Goal: Task Accomplishment & Management: Complete application form

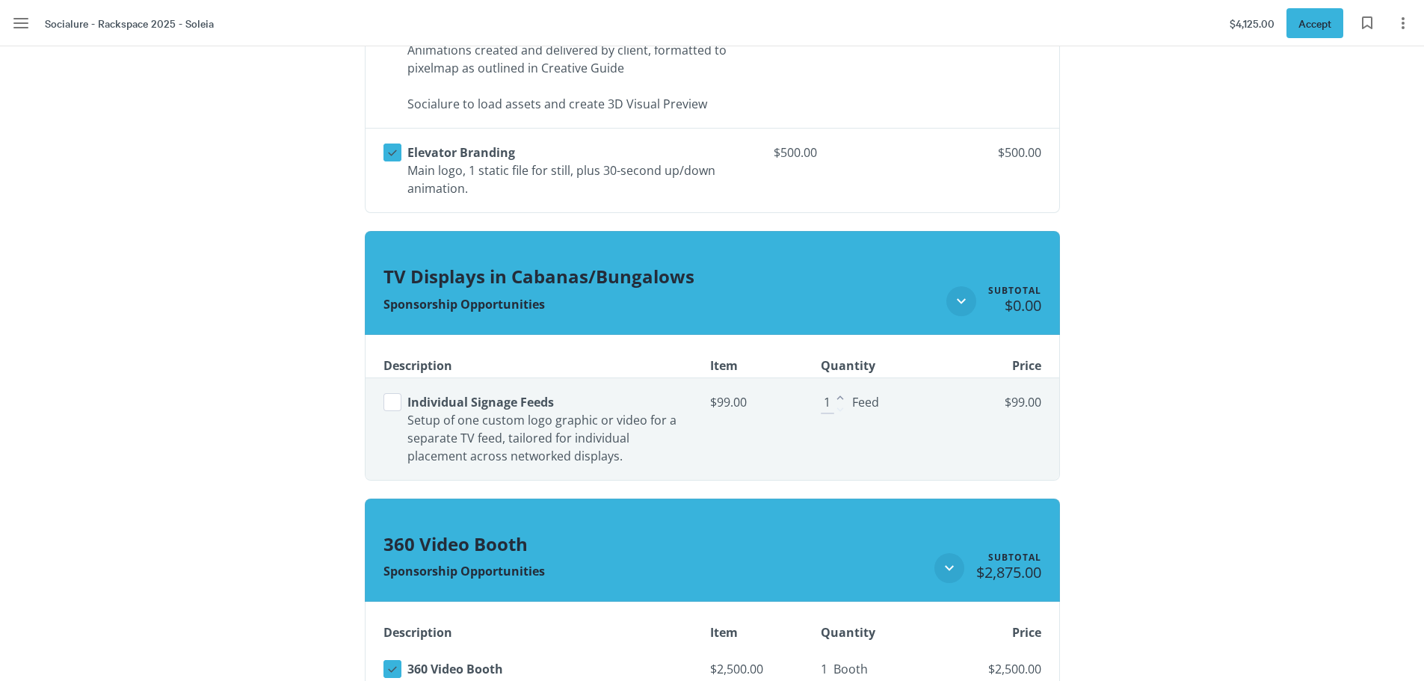
scroll to position [1943, 0]
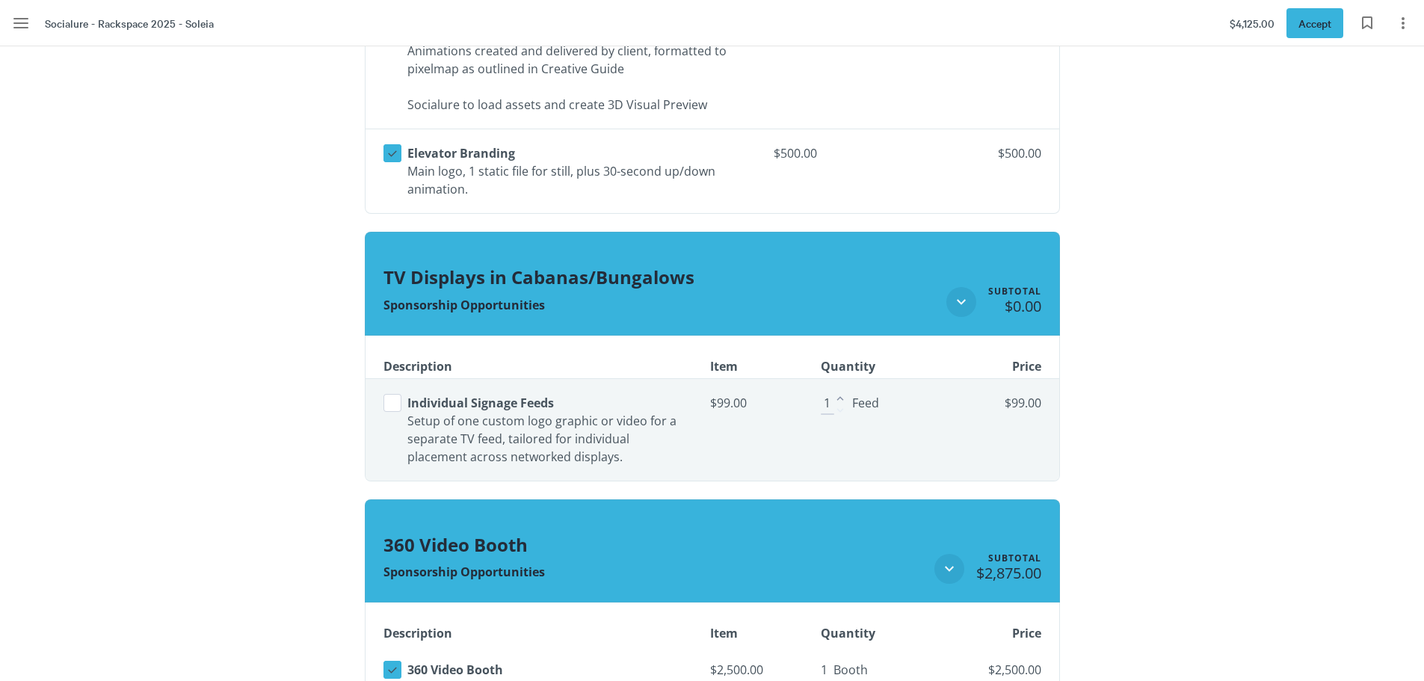
click at [396, 407] on button "Select line item" at bounding box center [392, 403] width 18 height 18
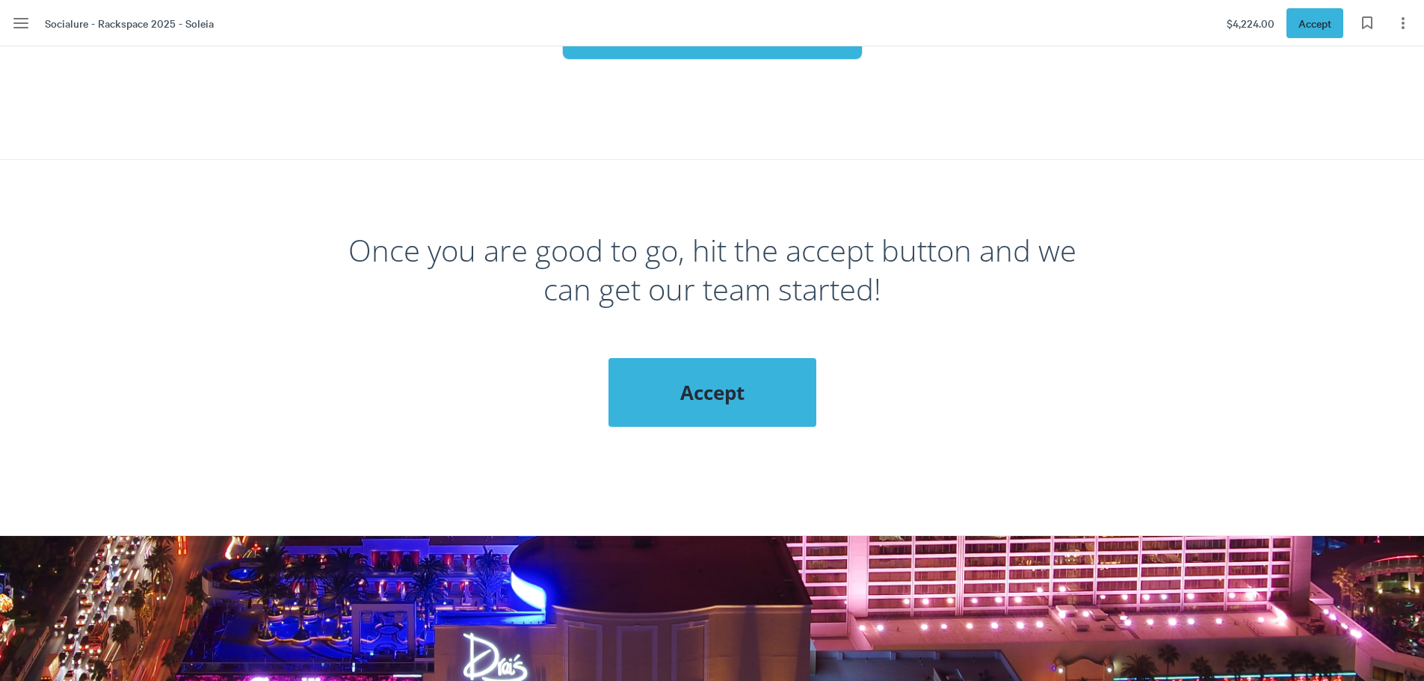
scroll to position [5082, 0]
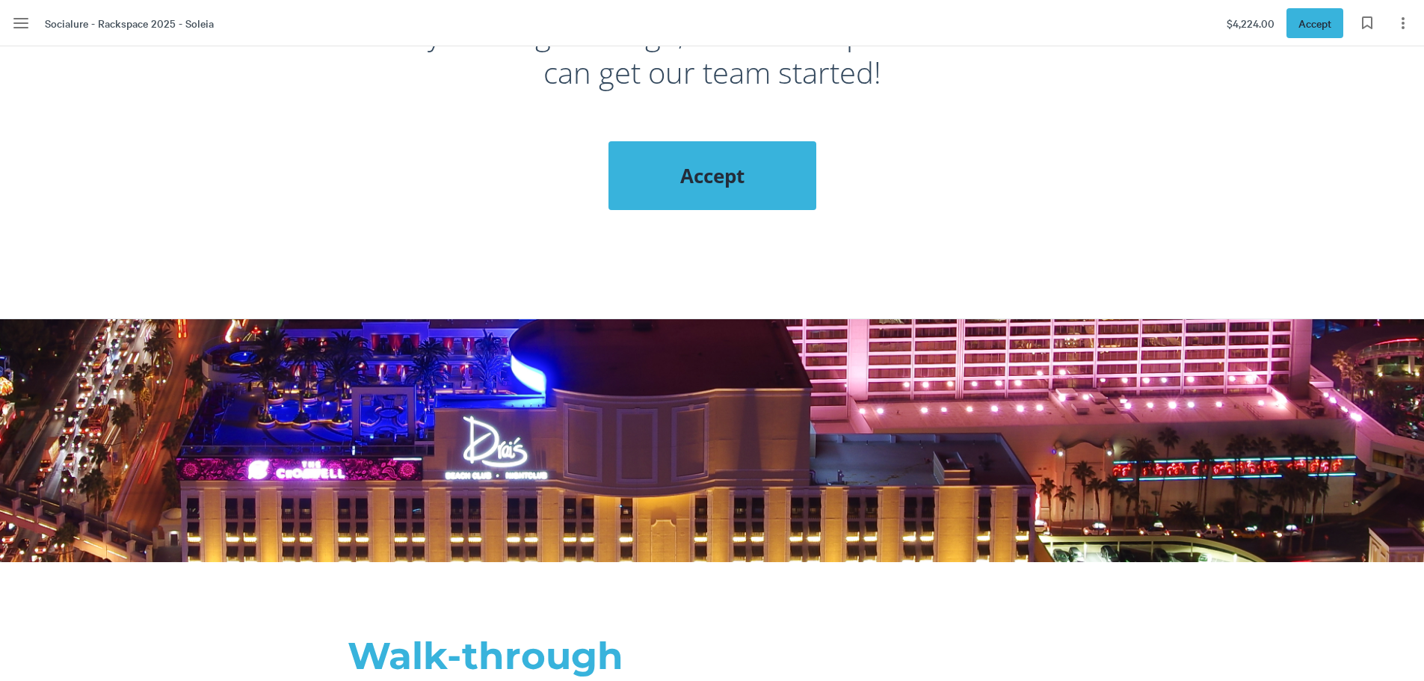
click at [736, 178] on div "Accept" at bounding box center [712, 175] width 208 height 69
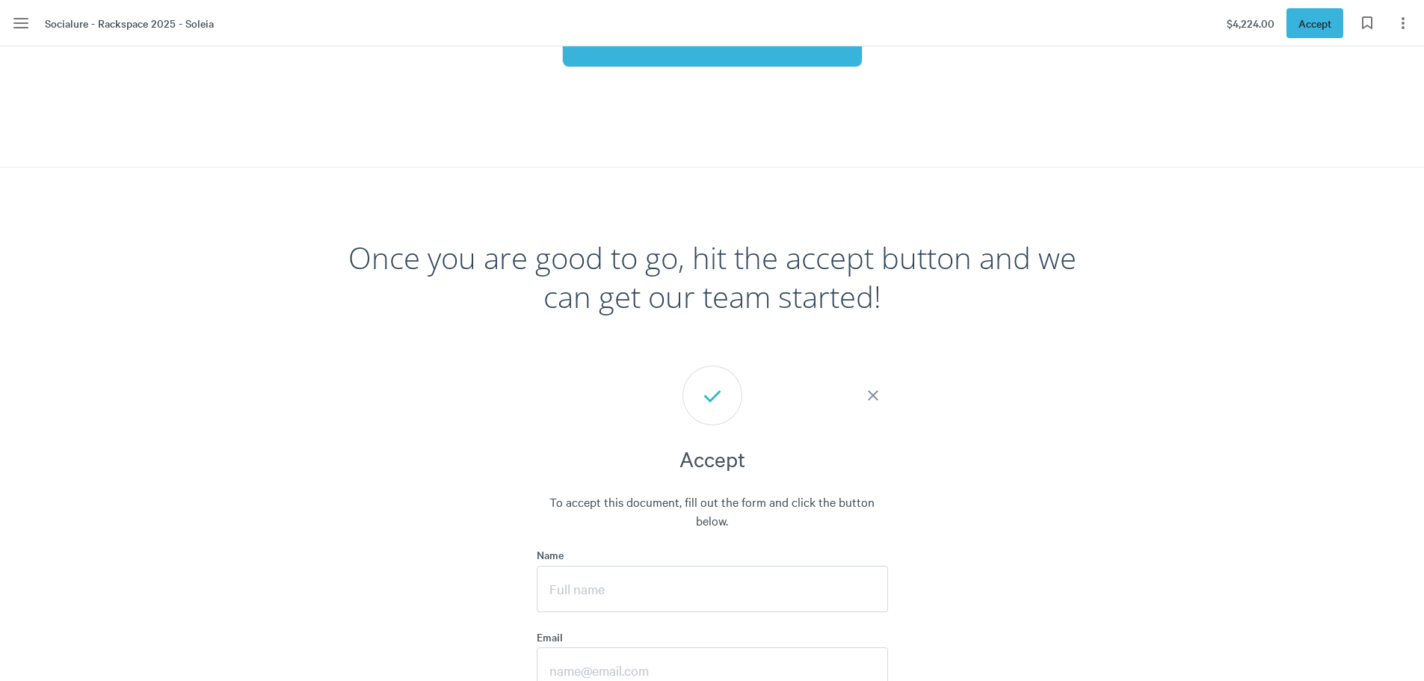
scroll to position [5157, 0]
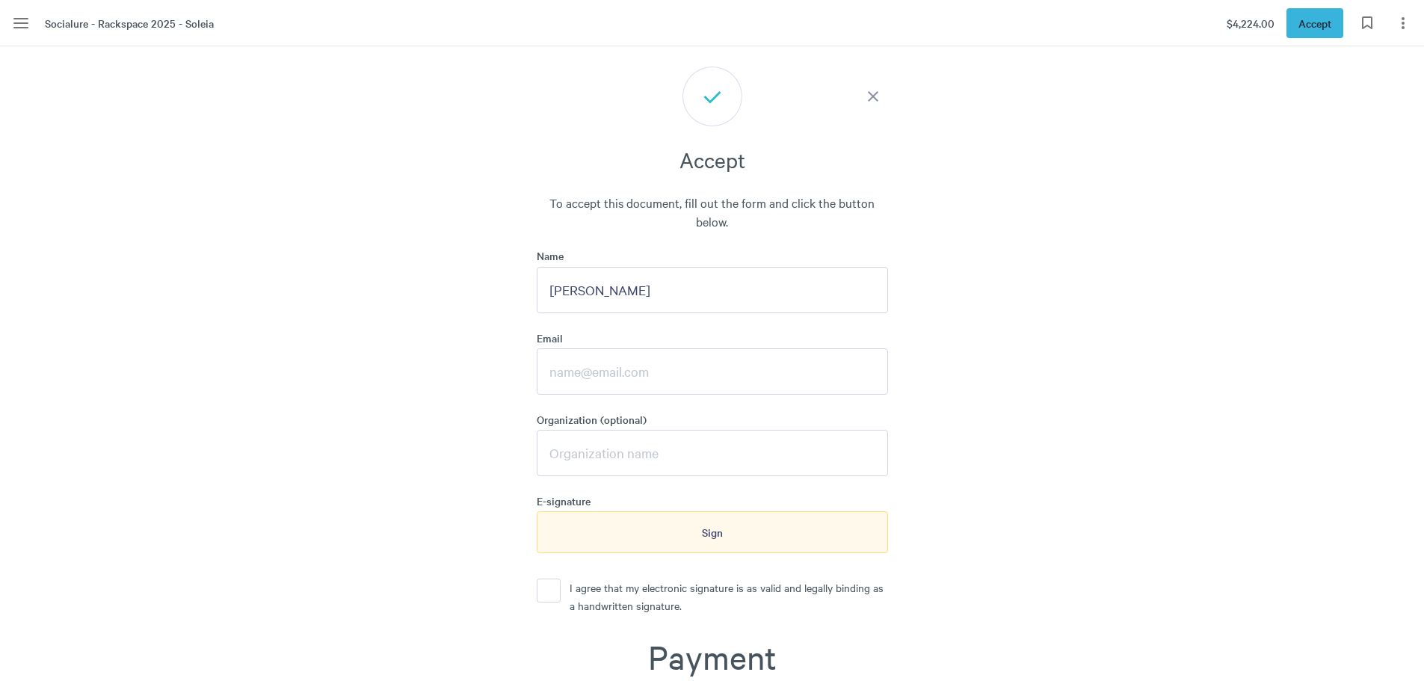
type input "[PERSON_NAME]"
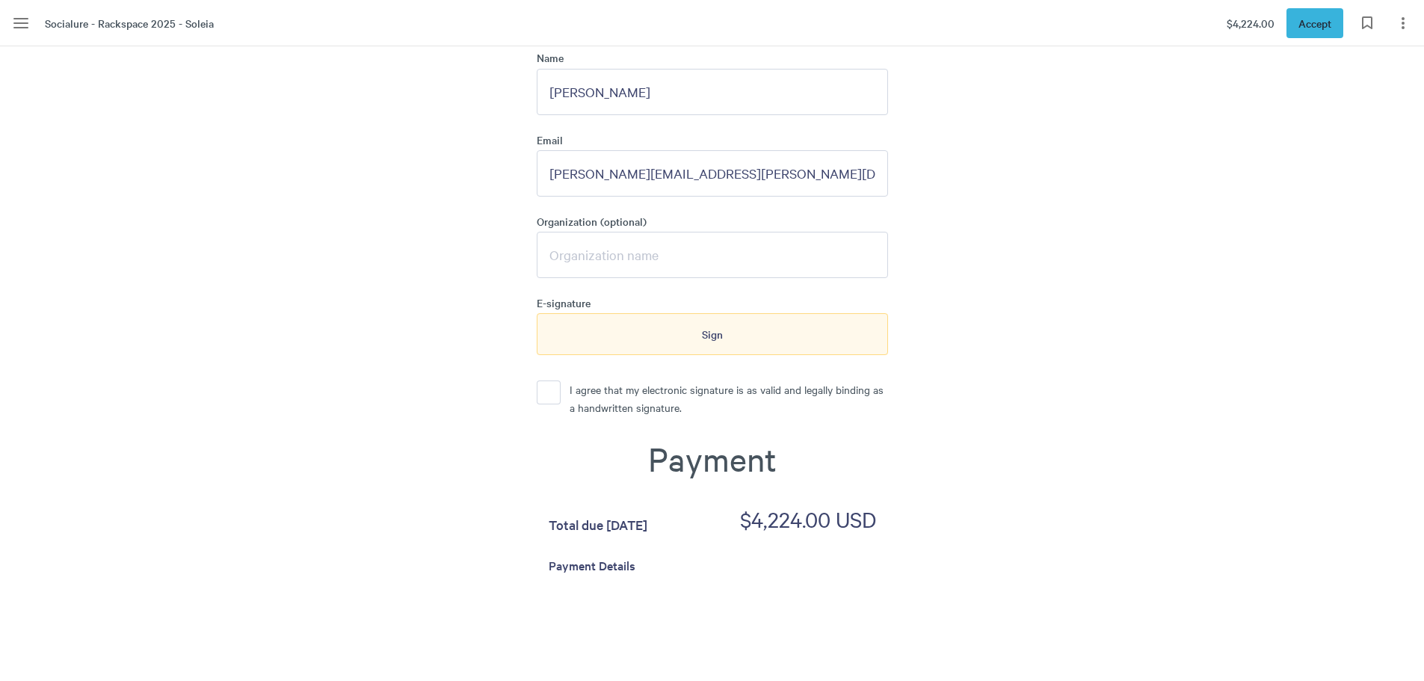
scroll to position [5381, 0]
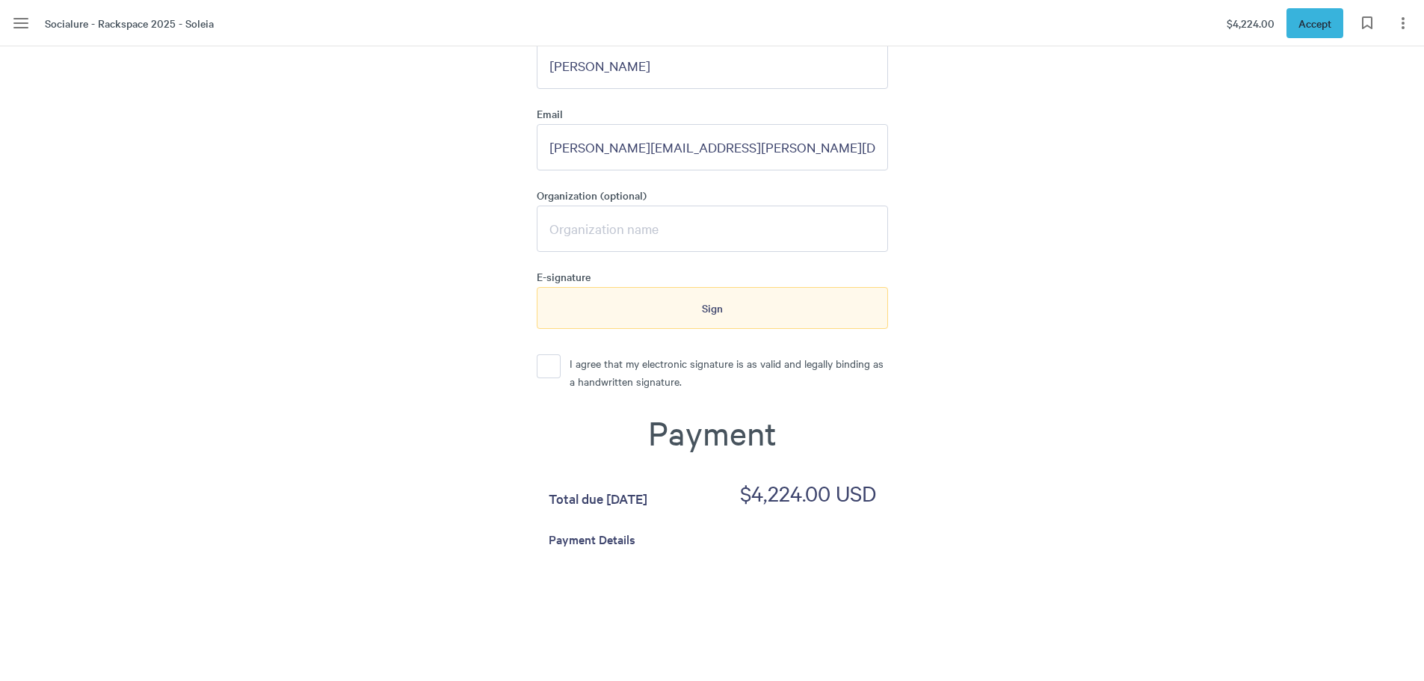
type input "[PERSON_NAME][EMAIL_ADDRESS][PERSON_NAME][DOMAIN_NAME]"
click at [556, 354] on button "I agree that my electronic signature is as valid and legally binding as a handw…" at bounding box center [549, 366] width 24 height 24
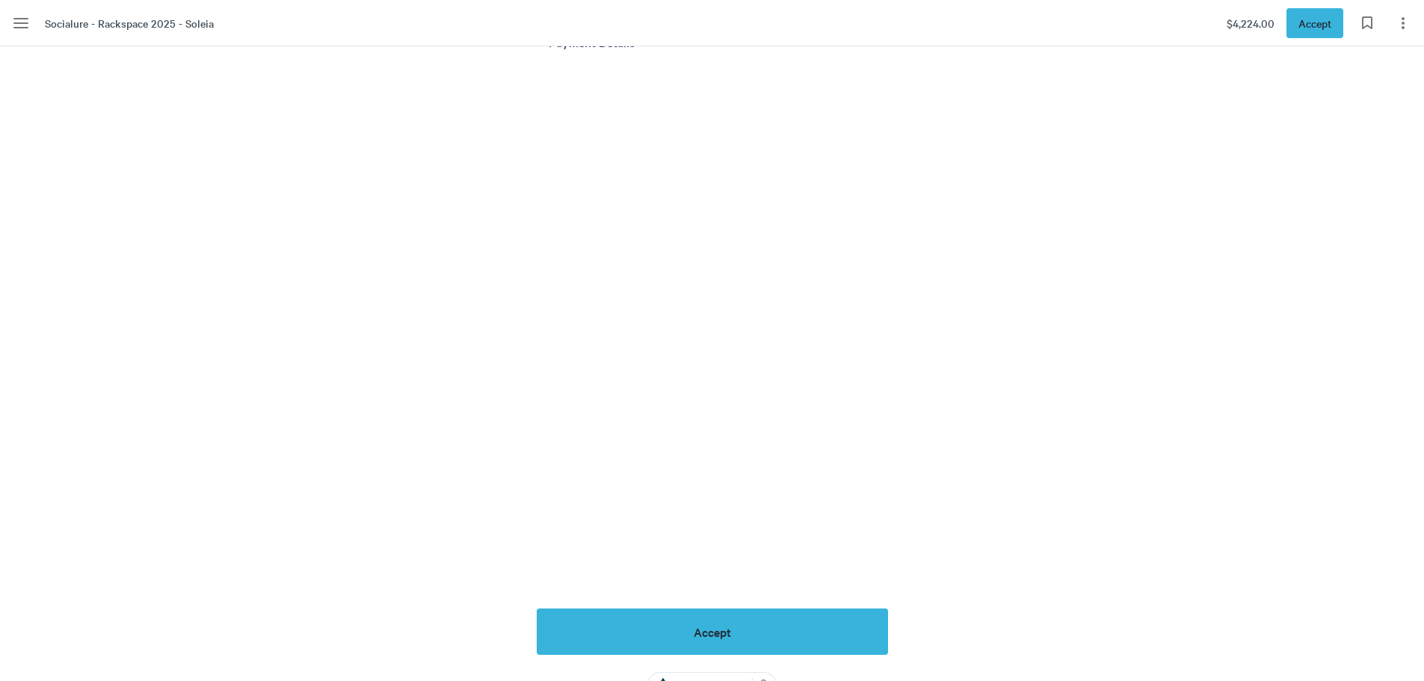
scroll to position [5904, 0]
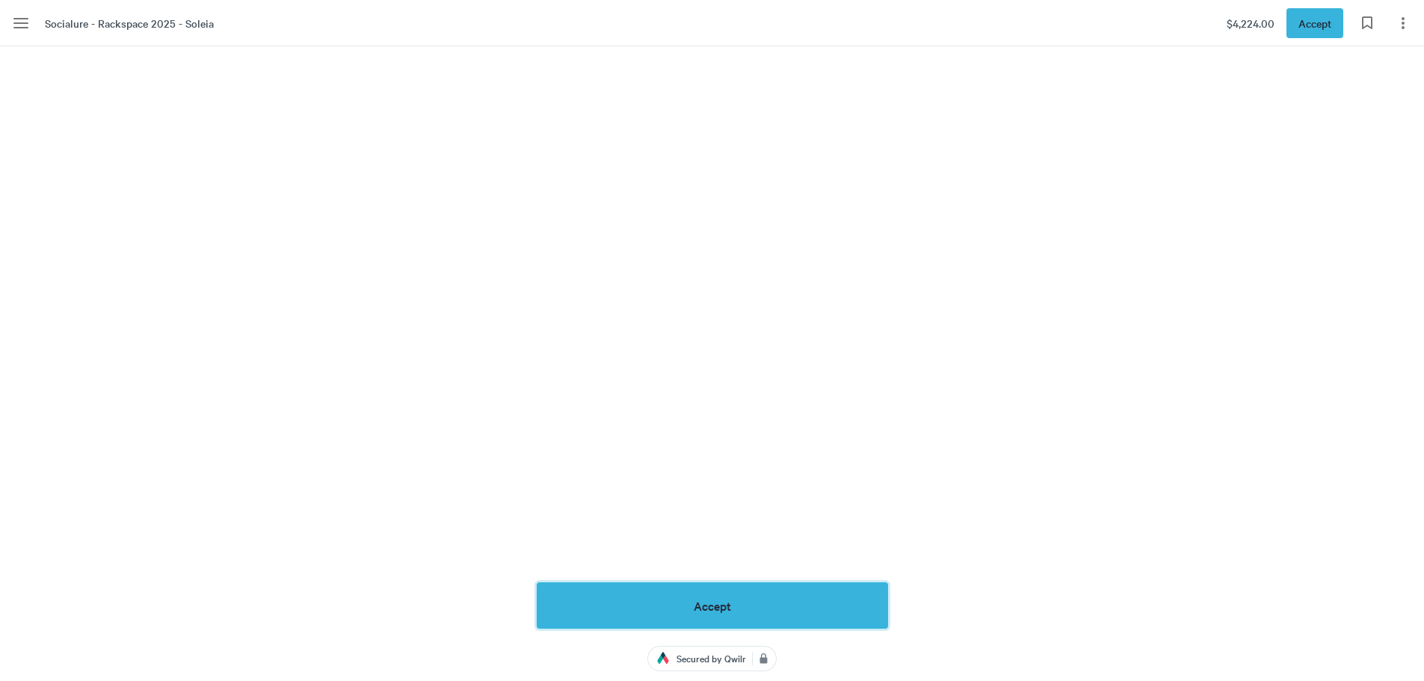
click at [760, 598] on button "Accept" at bounding box center [712, 605] width 351 height 46
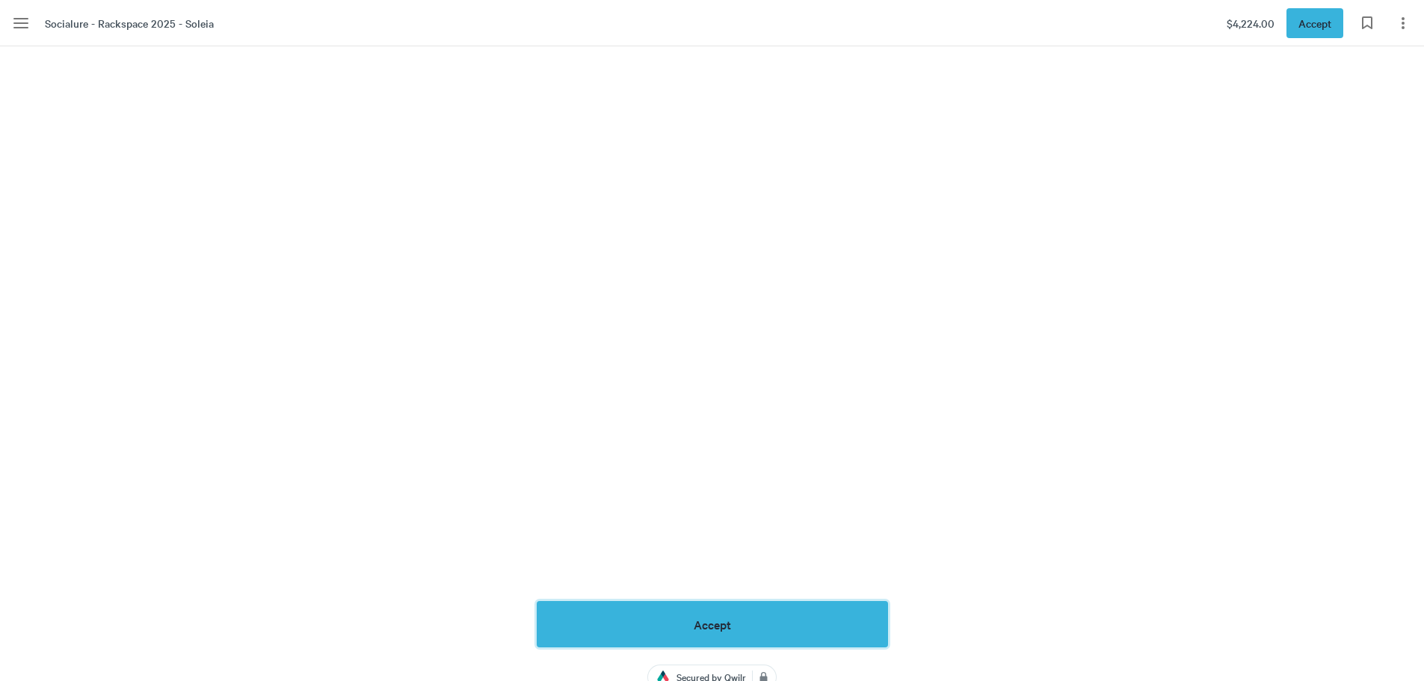
click at [710, 616] on button "Accept" at bounding box center [712, 624] width 351 height 46
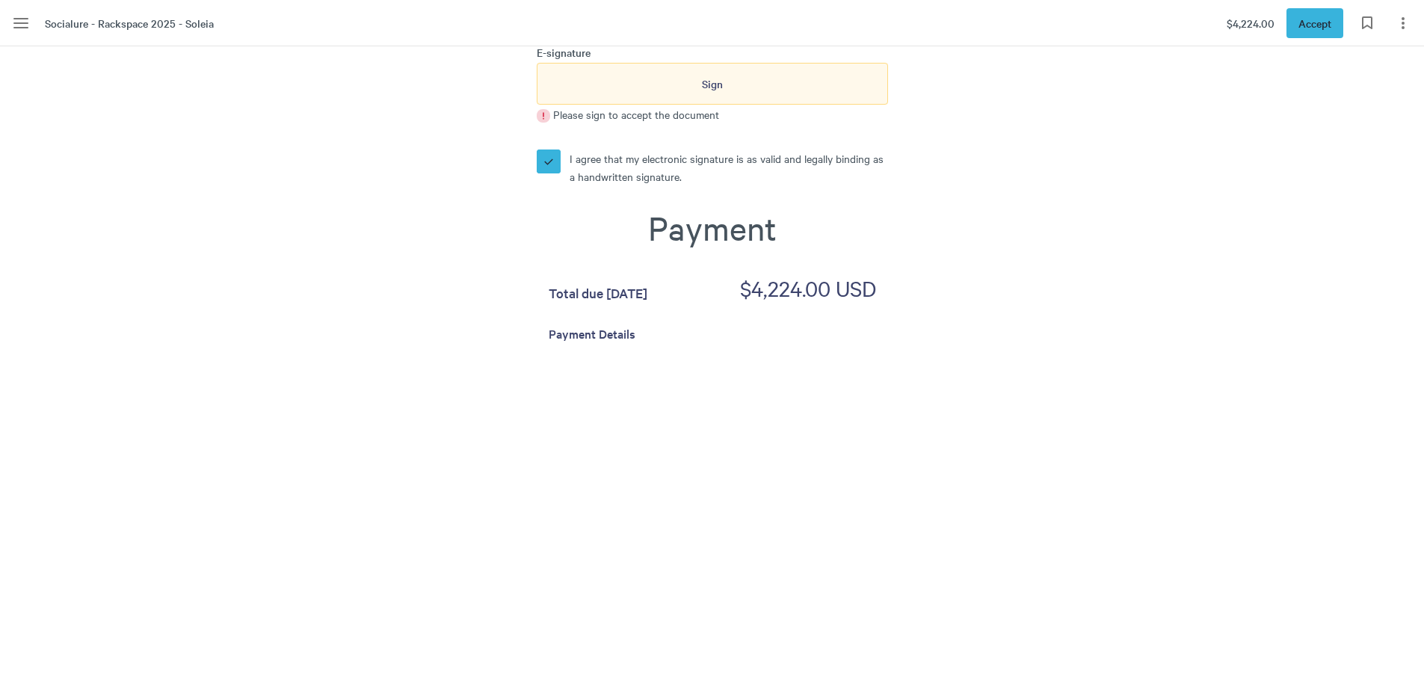
scroll to position [5381, 0]
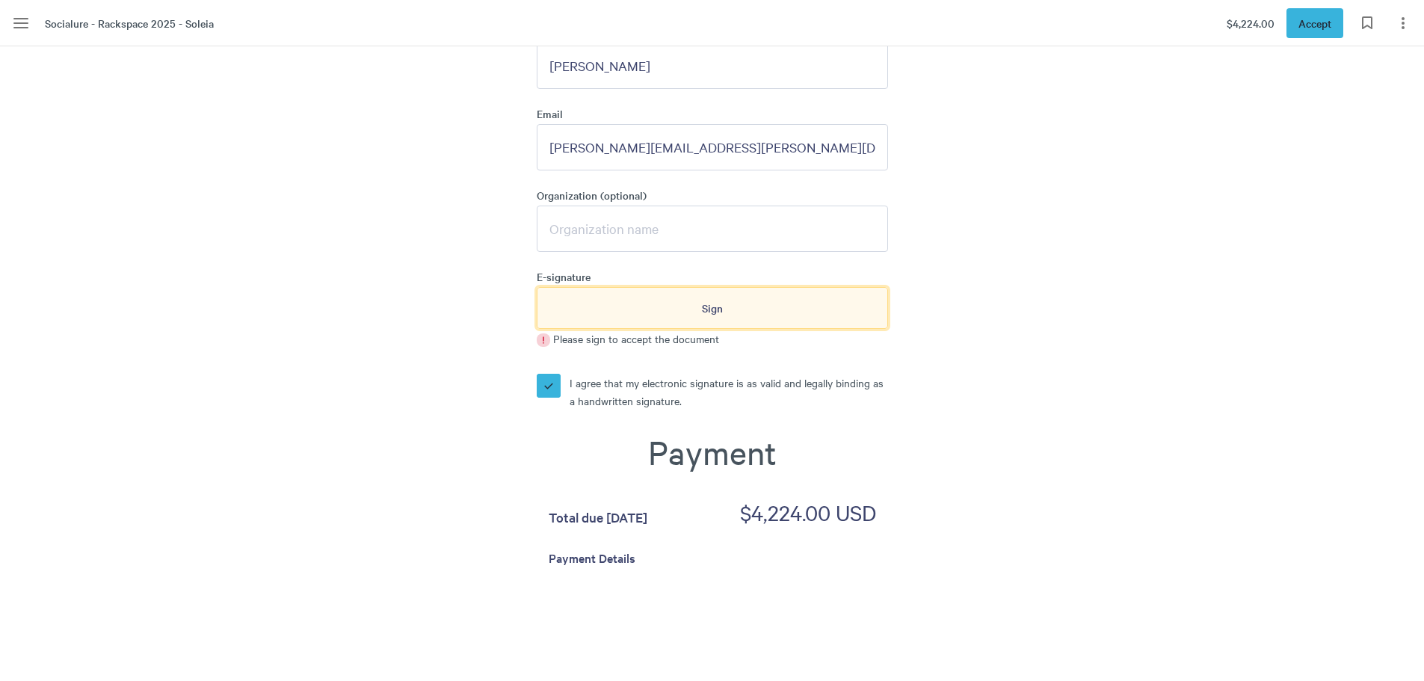
click at [720, 300] on span "Sign" at bounding box center [712, 308] width 21 height 16
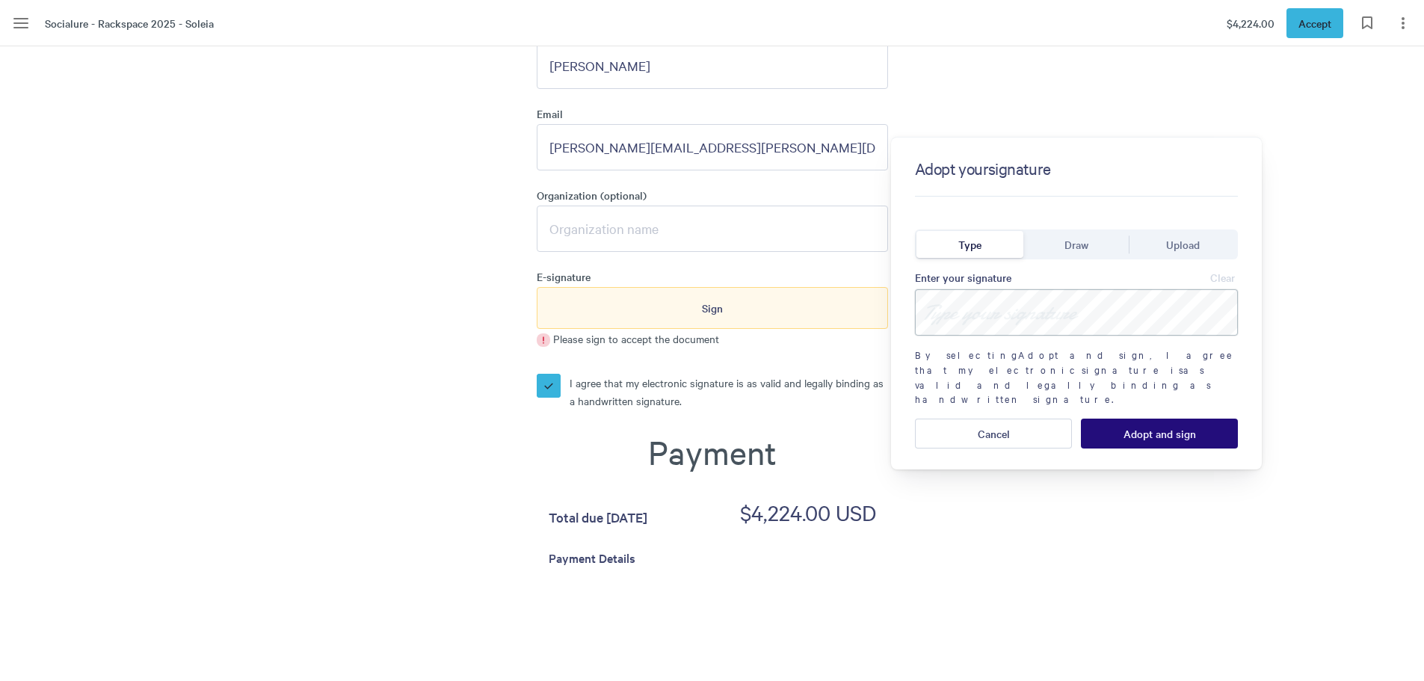
click at [955, 309] on input at bounding box center [1076, 312] width 323 height 46
type input "[PERSON_NAME]"
click at [1151, 427] on span "Adopt and sign" at bounding box center [1159, 433] width 72 height 12
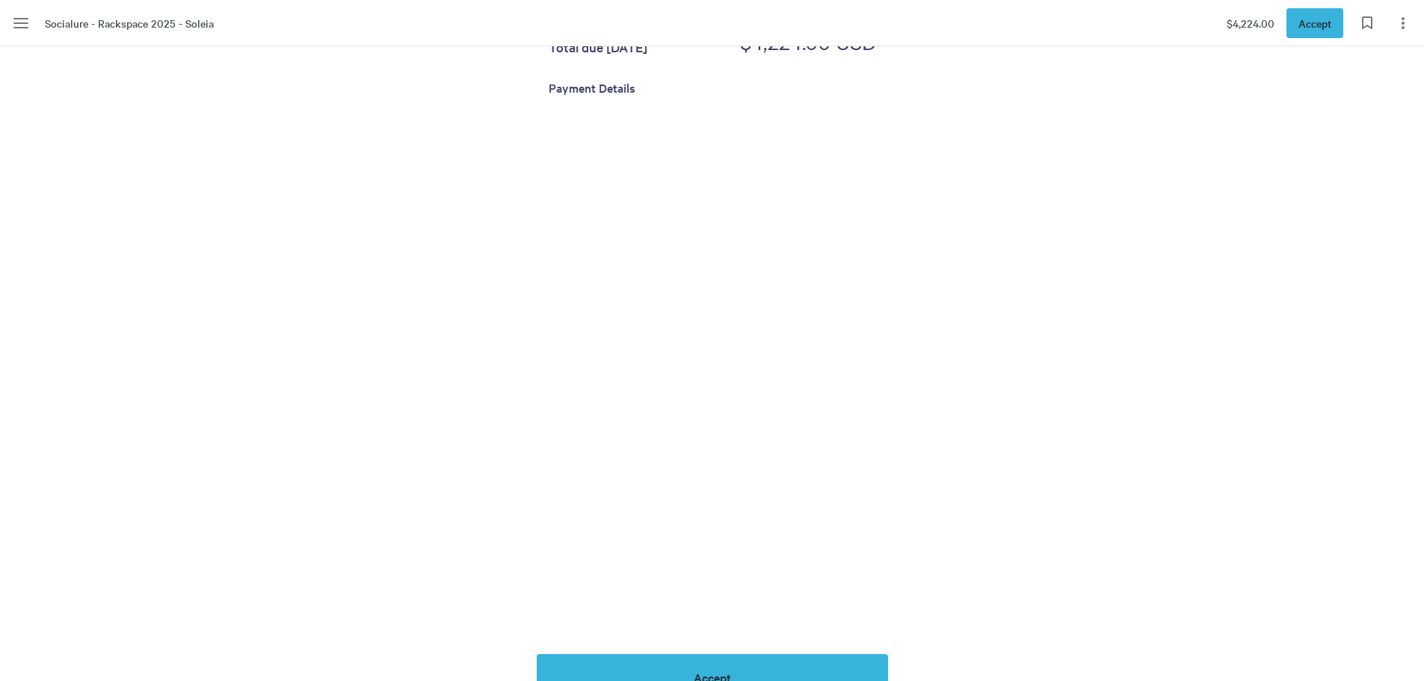
scroll to position [6277, 0]
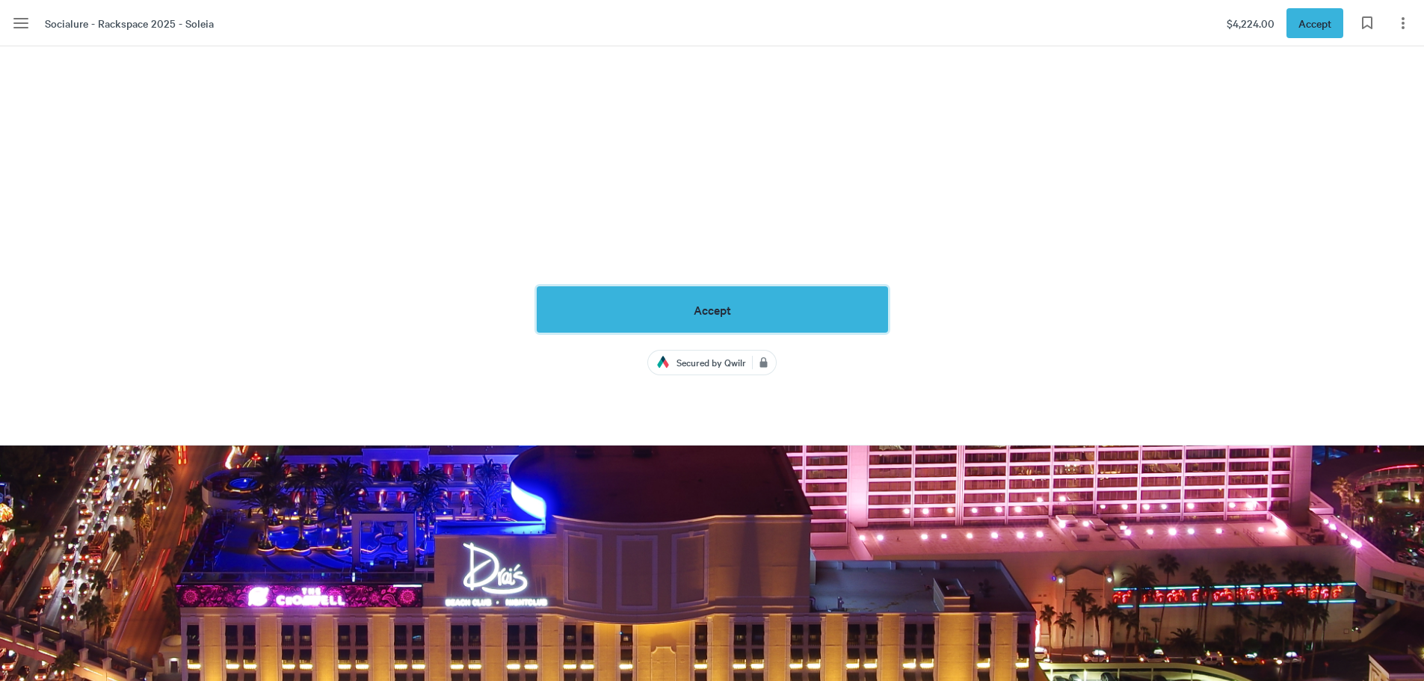
click at [759, 300] on button "Accept" at bounding box center [712, 309] width 351 height 46
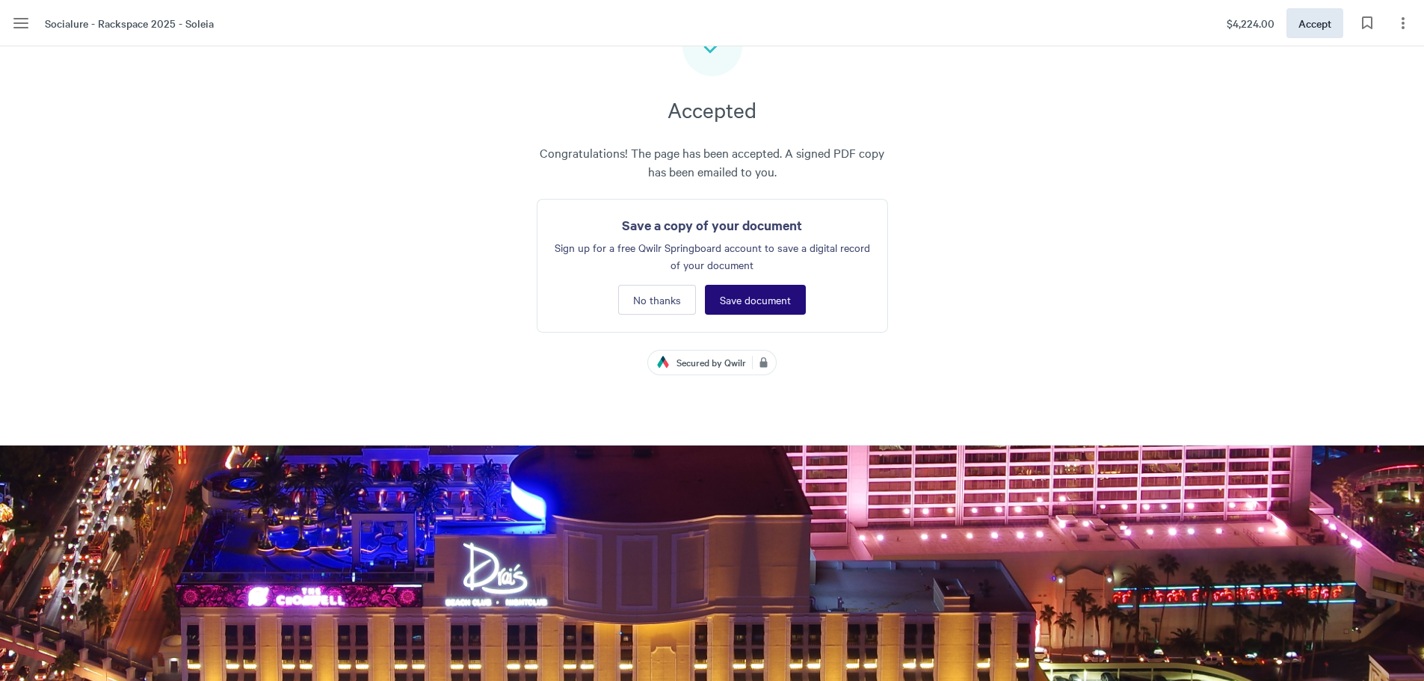
scroll to position [5205, 0]
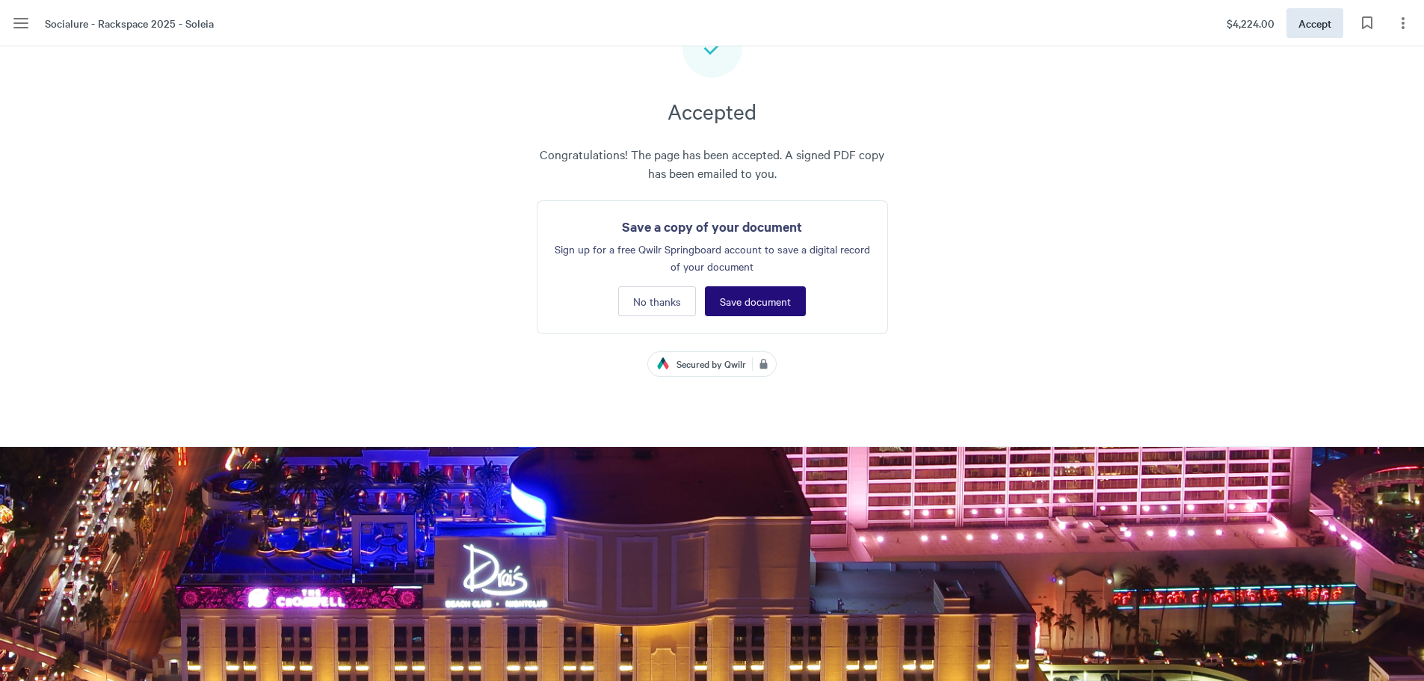
click at [771, 286] on button "Save document" at bounding box center [755, 301] width 101 height 30
